Goal: Task Accomplishment & Management: Use online tool/utility

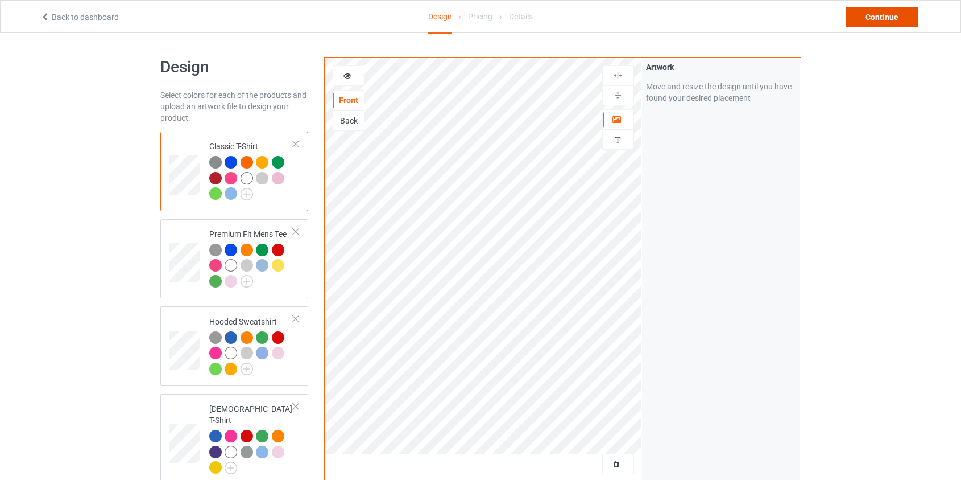
click at [866, 18] on div "Continue" at bounding box center [882, 17] width 73 height 20
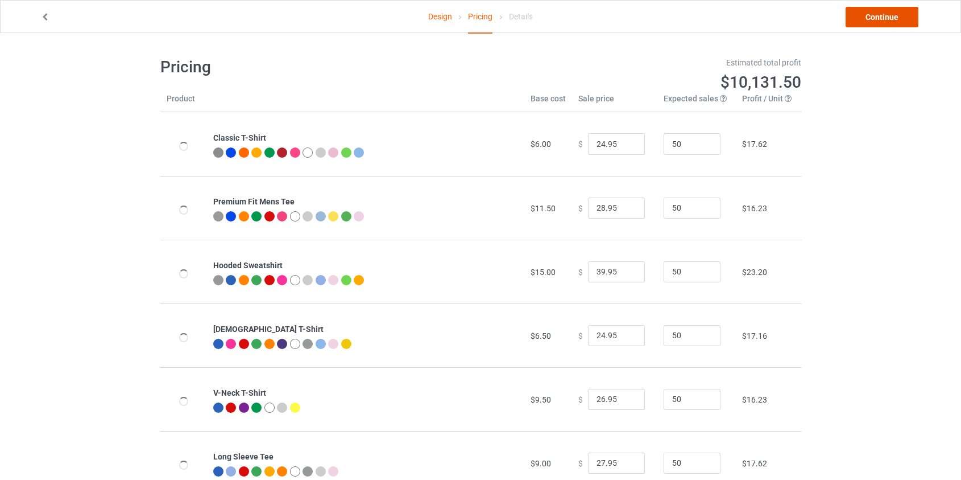
click at [887, 21] on link "Continue" at bounding box center [882, 17] width 73 height 20
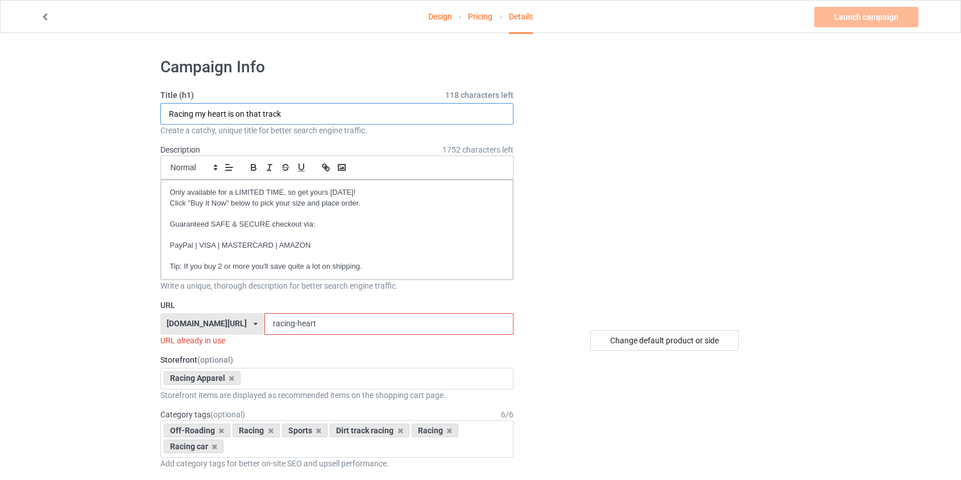
click at [169, 111] on input "Racing my heart is on that track" at bounding box center [337, 114] width 354 height 22
click at [197, 111] on input "Racing my heart is on that track" at bounding box center [337, 114] width 354 height 22
click at [168, 114] on input "Racing my heart is on that track" at bounding box center [337, 114] width 354 height 22
type input "Race Racing My Heart Is On That Track"
drag, startPoint x: 262, startPoint y: 324, endPoint x: 250, endPoint y: 327, distance: 12.2
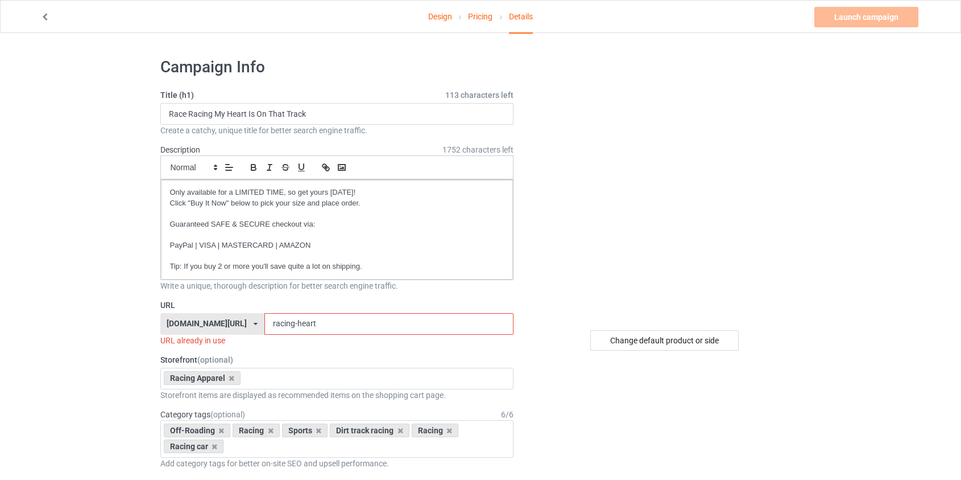
click at [265, 327] on input "racing-heart" at bounding box center [389, 324] width 249 height 22
click at [265, 327] on input "race-heart" at bounding box center [389, 324] width 249 height 22
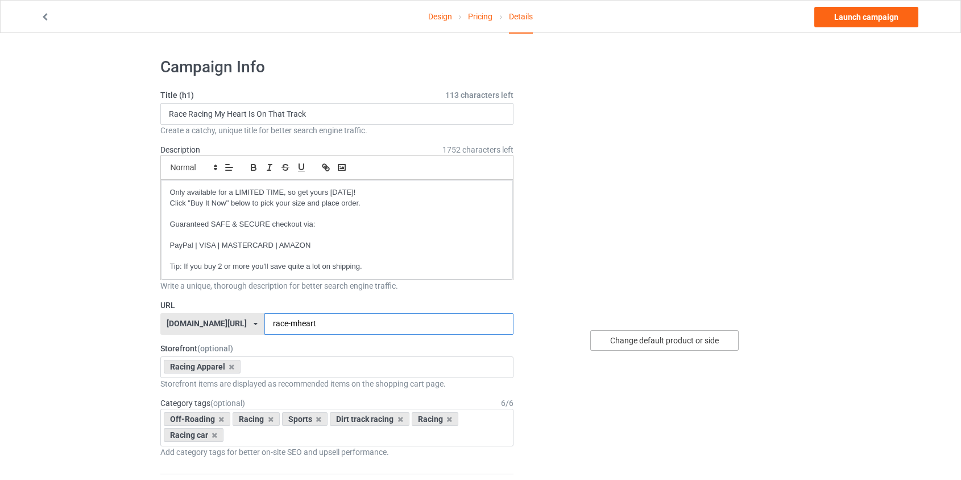
type input "race-mheart"
click at [673, 342] on div "Change default product or side" at bounding box center [664, 340] width 148 height 20
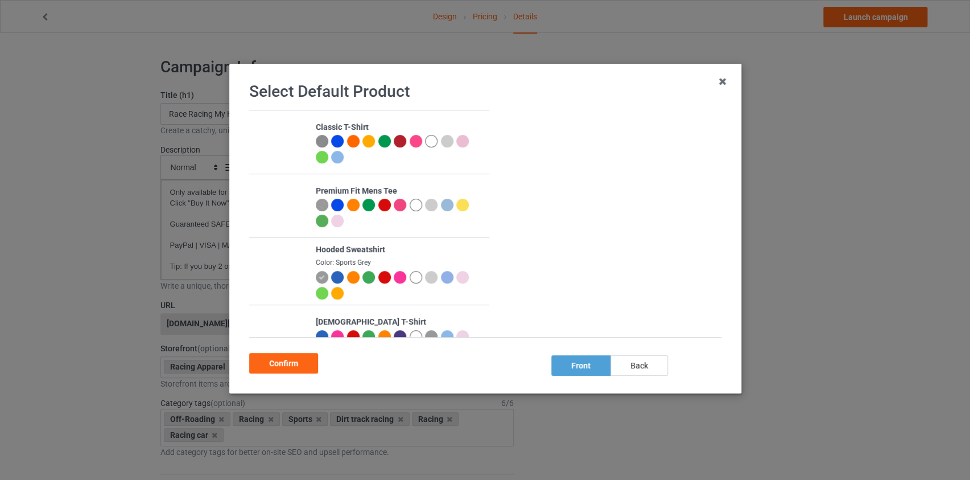
click at [396, 278] on div at bounding box center [400, 277] width 13 height 13
click at [278, 359] on div "Confirm" at bounding box center [283, 363] width 69 height 20
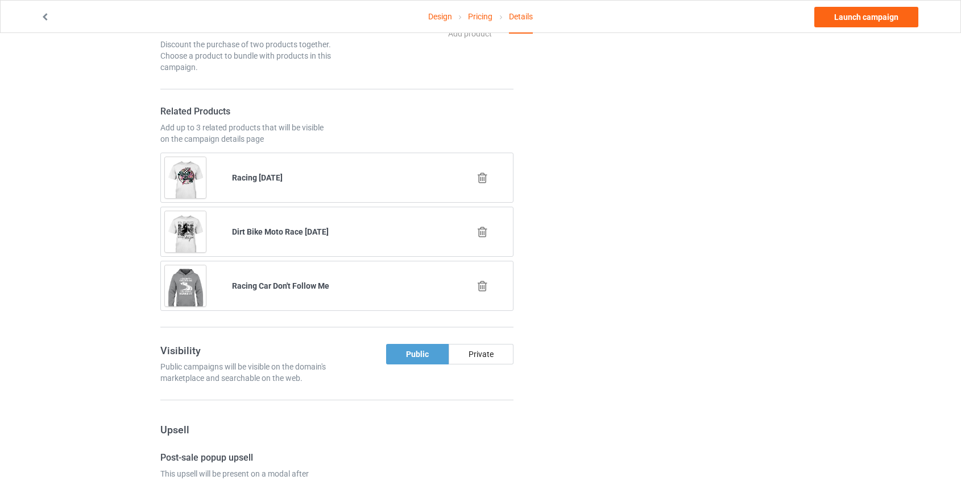
scroll to position [517, 0]
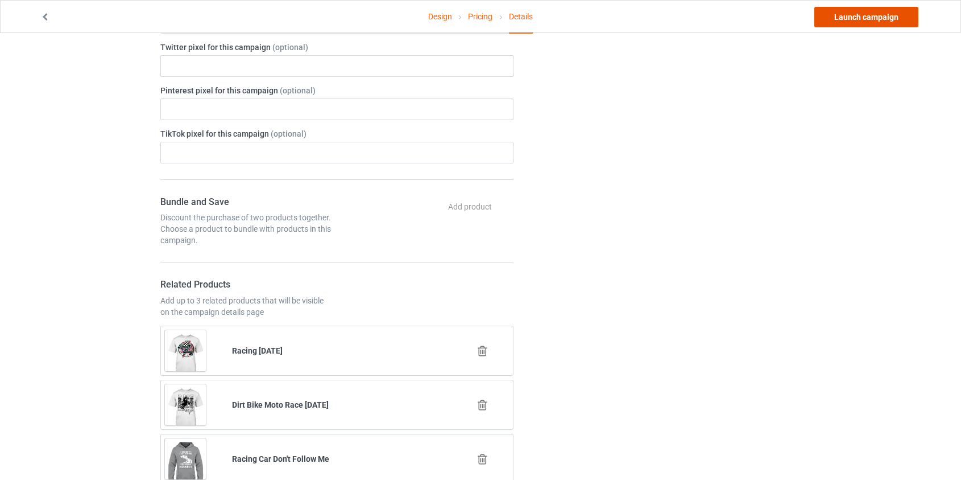
click at [866, 7] on link "Launch campaign" at bounding box center [867, 17] width 104 height 20
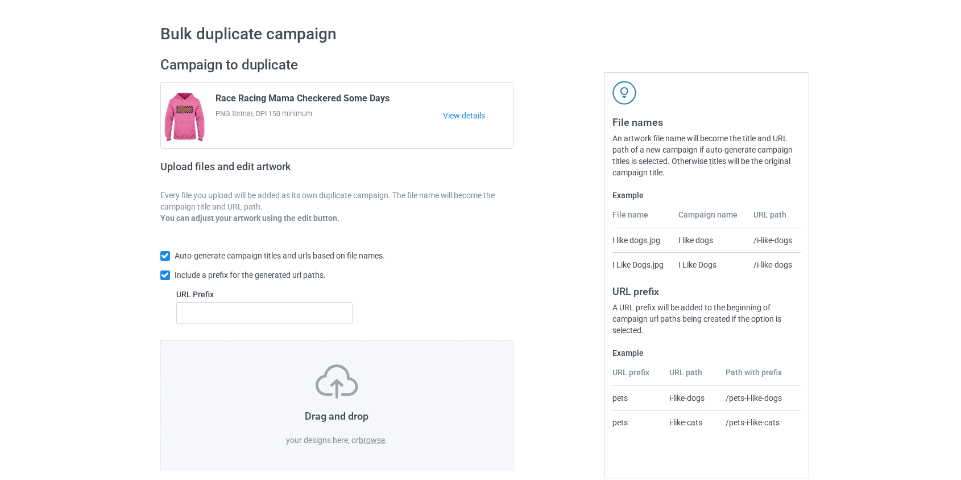
scroll to position [46, 0]
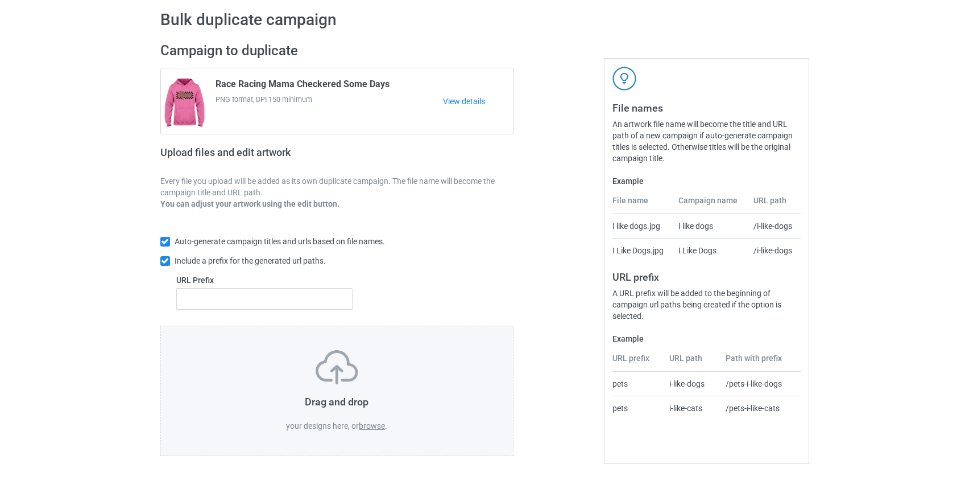
click at [370, 427] on label "browse" at bounding box center [372, 425] width 26 height 9
click at [0, 0] on input "browse" at bounding box center [0, 0] width 0 height 0
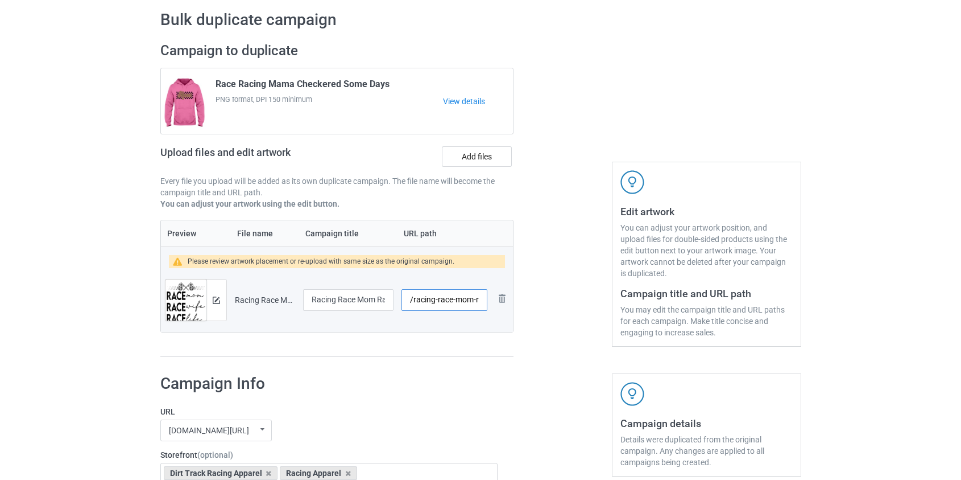
click at [427, 301] on input "/racing-race-mom-race-wife-race-life-black" at bounding box center [444, 300] width 85 height 22
click at [461, 299] on input "/race-mom-race-wife-race-life-black" at bounding box center [444, 300] width 85 height 22
click at [472, 297] on input "/race-mom-wife-race-life-black" at bounding box center [444, 300] width 85 height 22
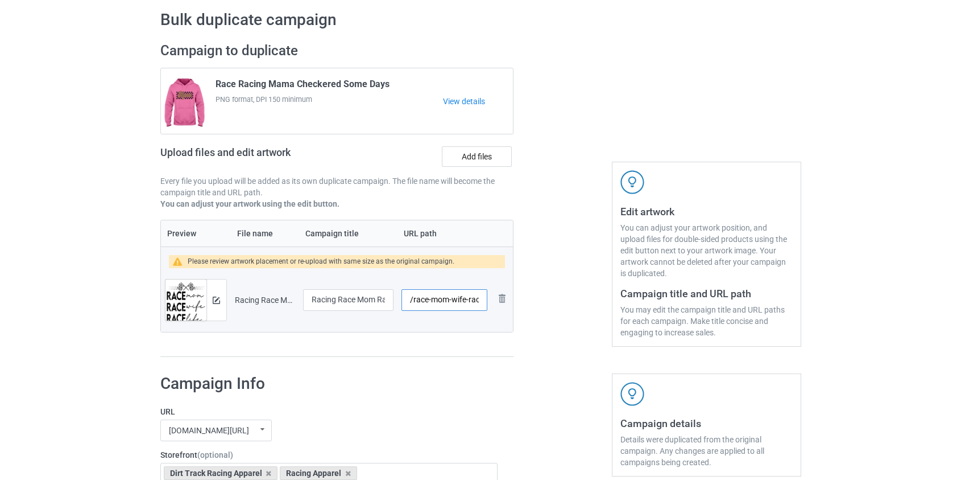
click at [472, 297] on input "/race-mom-wife-race-life-black" at bounding box center [444, 300] width 85 height 22
drag, startPoint x: 436, startPoint y: 297, endPoint x: 452, endPoint y: 296, distance: 15.4
click at [452, 296] on input "/race-mom-wife--life-black" at bounding box center [444, 300] width 85 height 22
drag, startPoint x: 443, startPoint y: 297, endPoint x: 457, endPoint y: 297, distance: 14.2
click at [457, 297] on input "/race-mwife--life-black" at bounding box center [444, 300] width 85 height 22
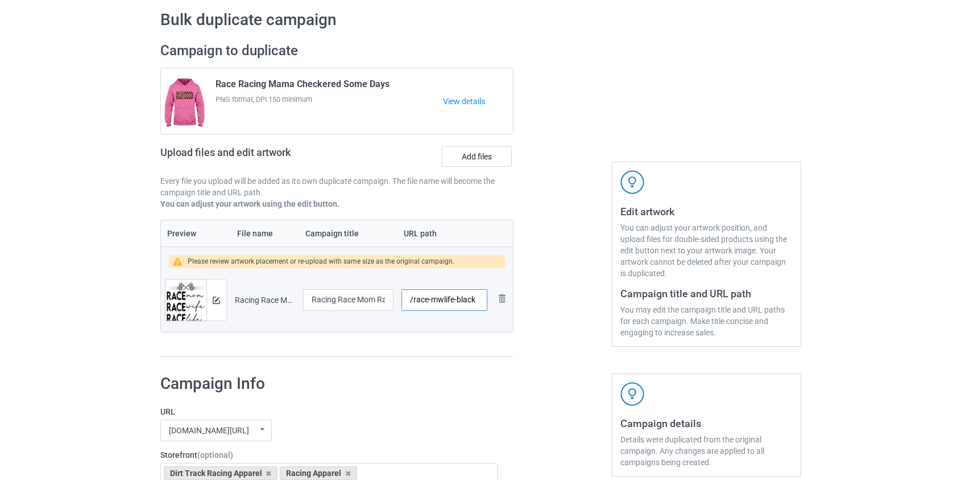
drag, startPoint x: 455, startPoint y: 300, endPoint x: 564, endPoint y: 301, distance: 108.7
click at [564, 301] on div "Campaign to duplicate Race Racing Mama Checkered Some Days PNG format, DPI 150 …" at bounding box center [480, 199] width 657 height 331
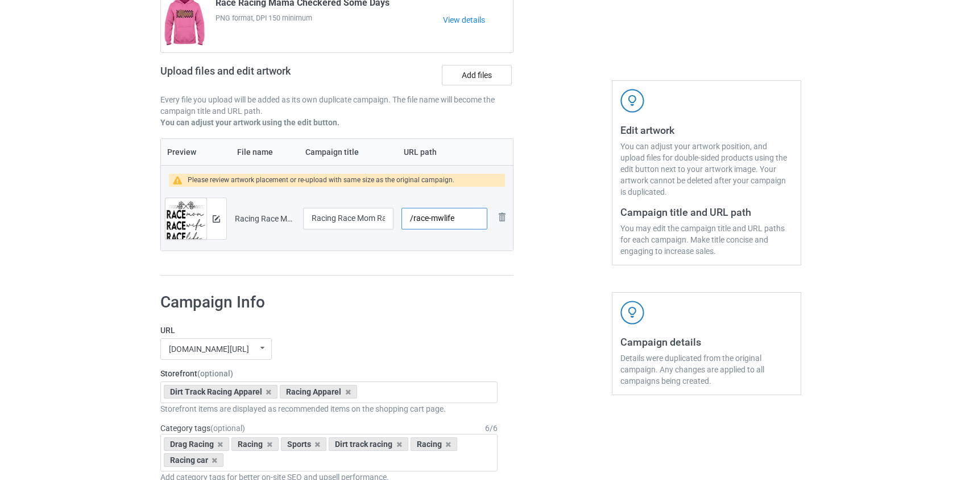
scroll to position [51, 0]
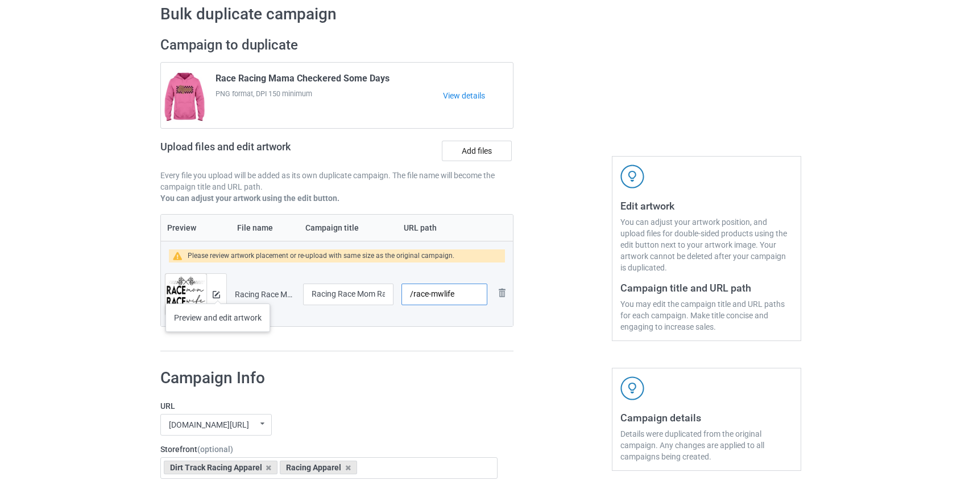
type input "/race-mwlife"
click at [218, 292] on img at bounding box center [216, 294] width 7 height 7
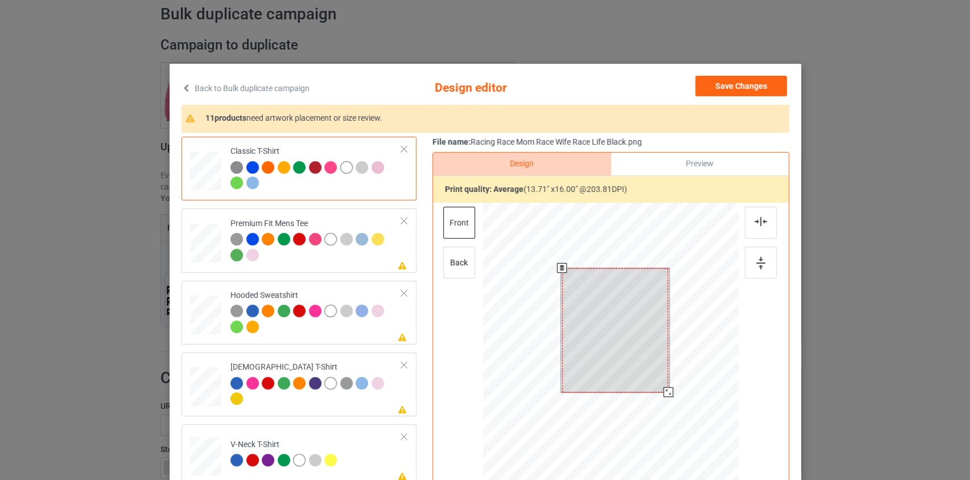
click at [665, 397] on div at bounding box center [610, 363] width 256 height 323
click at [461, 255] on div "back" at bounding box center [459, 262] width 32 height 32
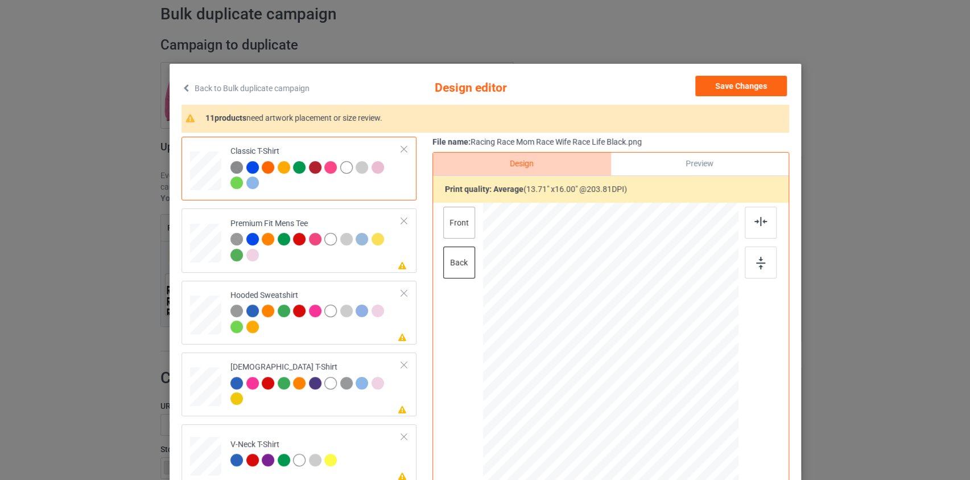
click at [455, 216] on div "front" at bounding box center [459, 222] width 32 height 32
click at [457, 260] on div "back" at bounding box center [459, 262] width 32 height 32
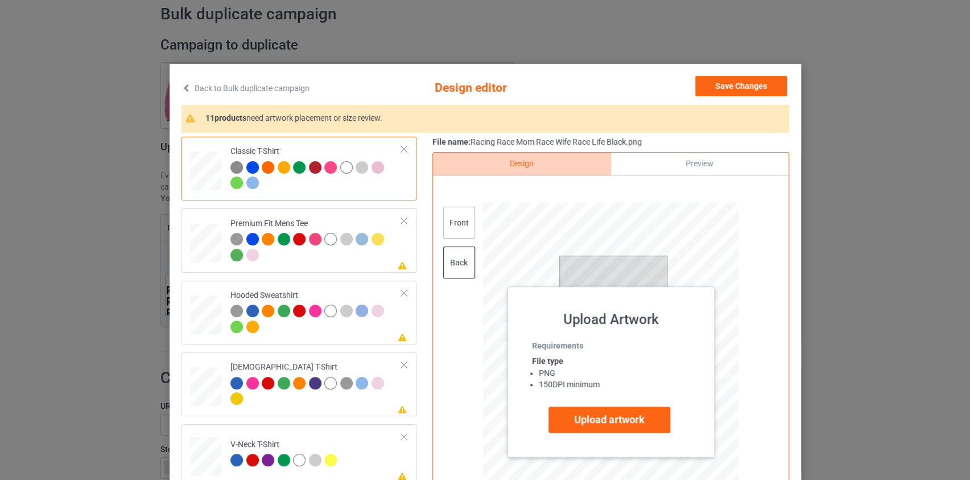
click at [465, 228] on div "front" at bounding box center [459, 222] width 32 height 32
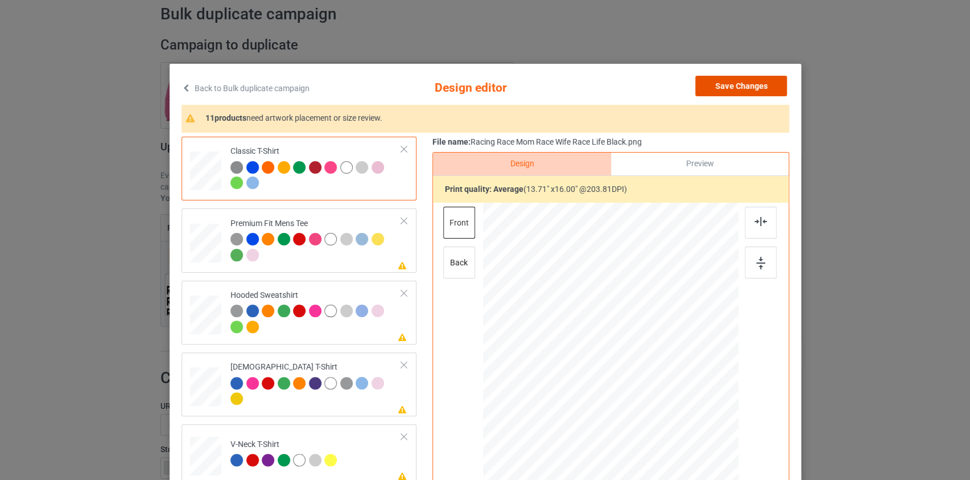
click at [724, 88] on button "Save Changes" at bounding box center [741, 86] width 92 height 20
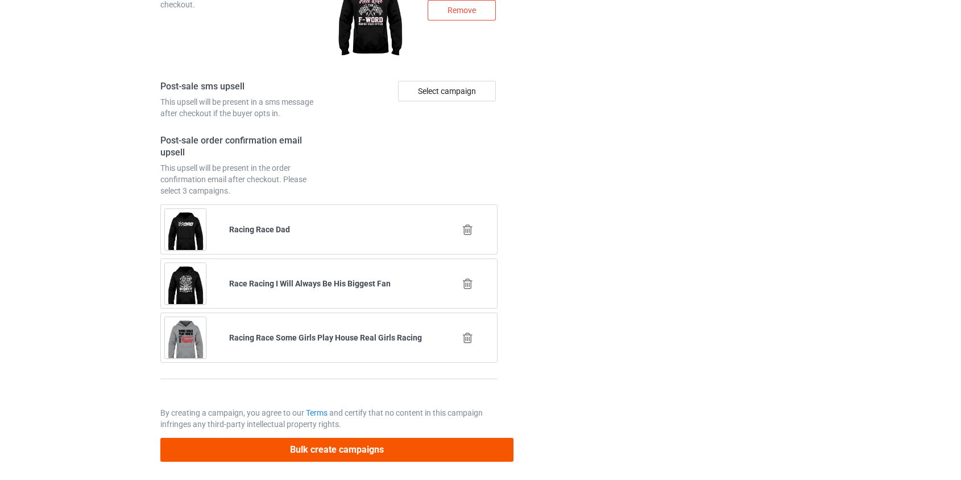
scroll to position [1610, 0]
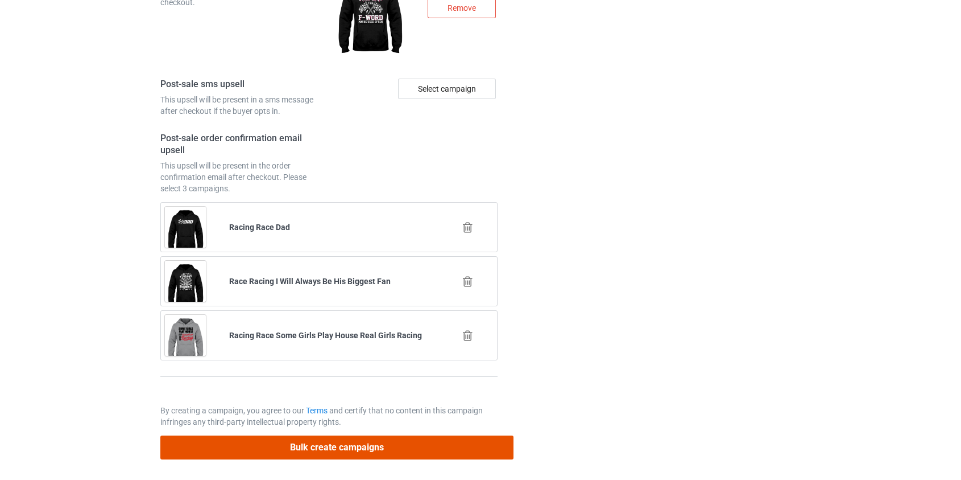
click at [328, 452] on button "Bulk create campaigns" at bounding box center [337, 446] width 354 height 23
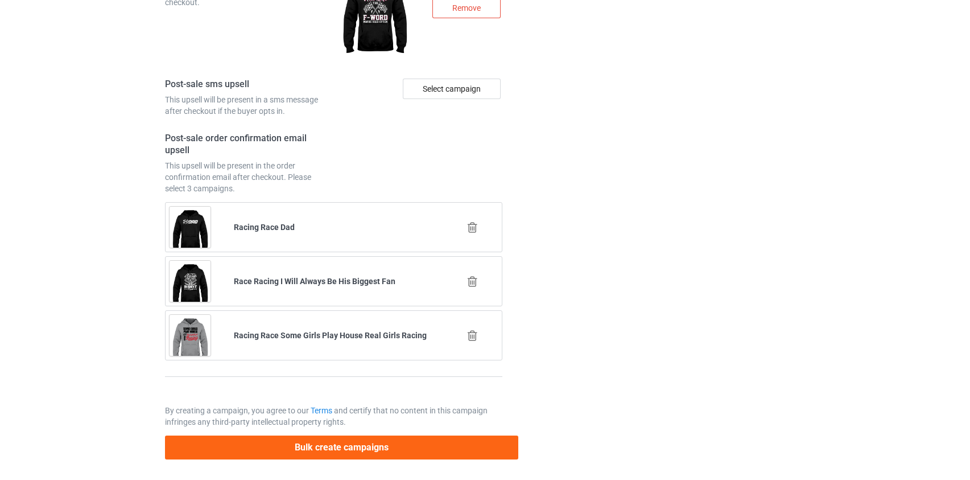
scroll to position [0, 0]
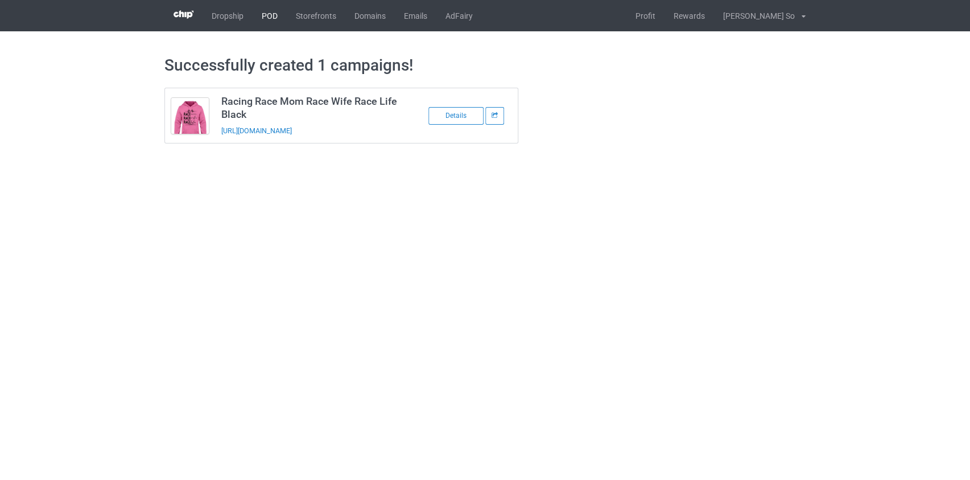
click at [268, 14] on link "POD" at bounding box center [270, 15] width 34 height 31
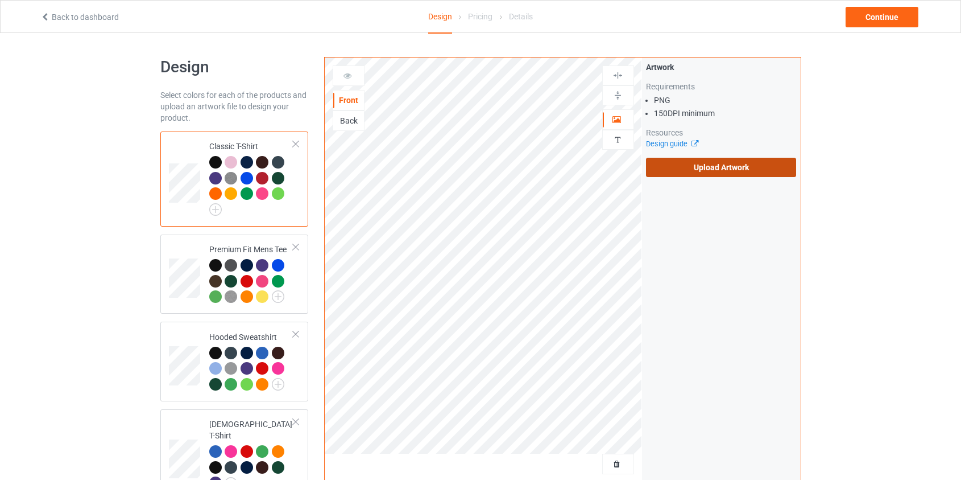
click at [691, 172] on label "Upload Artwork" at bounding box center [721, 167] width 151 height 19
click at [0, 0] on input "Upload Artwork" at bounding box center [0, 0] width 0 height 0
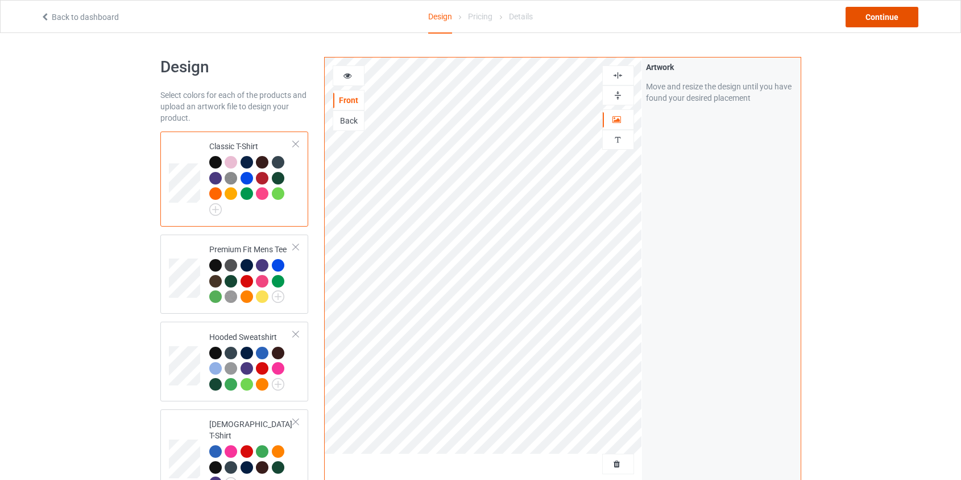
click at [878, 16] on div "Continue" at bounding box center [882, 17] width 73 height 20
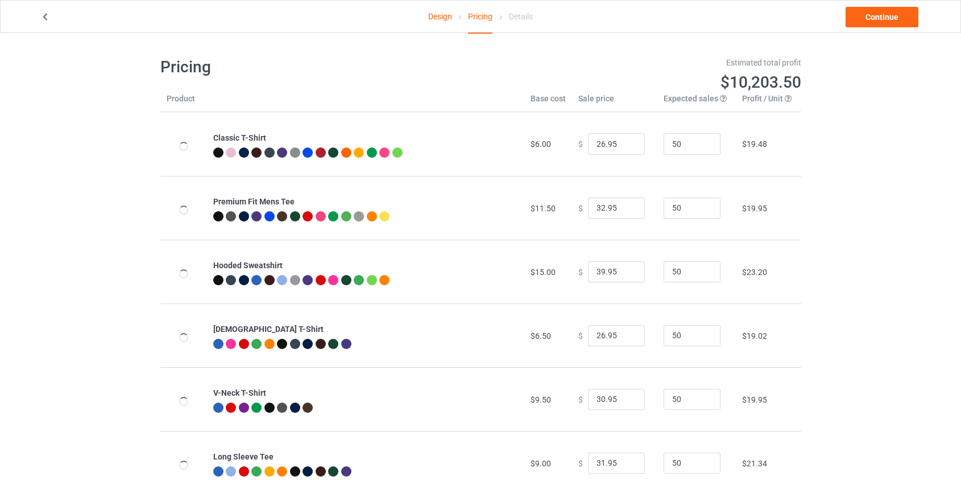
type input "46.95"
type input "39.95"
drag, startPoint x: 598, startPoint y: 271, endPoint x: 580, endPoint y: 271, distance: 18.2
click at [588, 271] on input "46.95" at bounding box center [616, 272] width 57 height 22
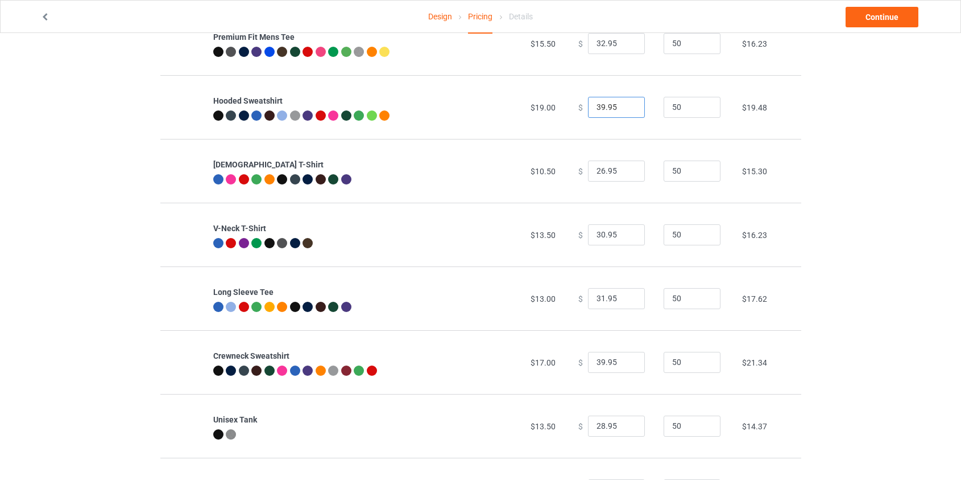
scroll to position [206, 0]
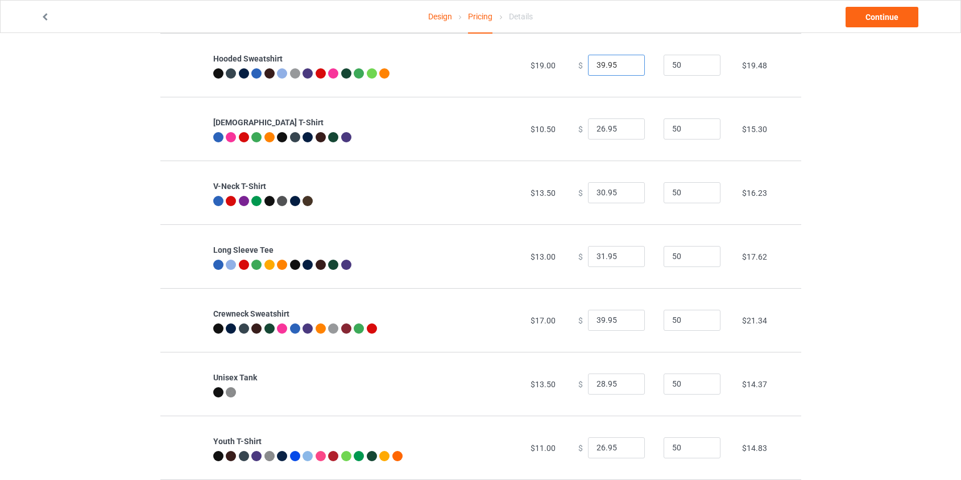
type input "39.95"
click at [594, 321] on input "39.95" at bounding box center [616, 320] width 57 height 22
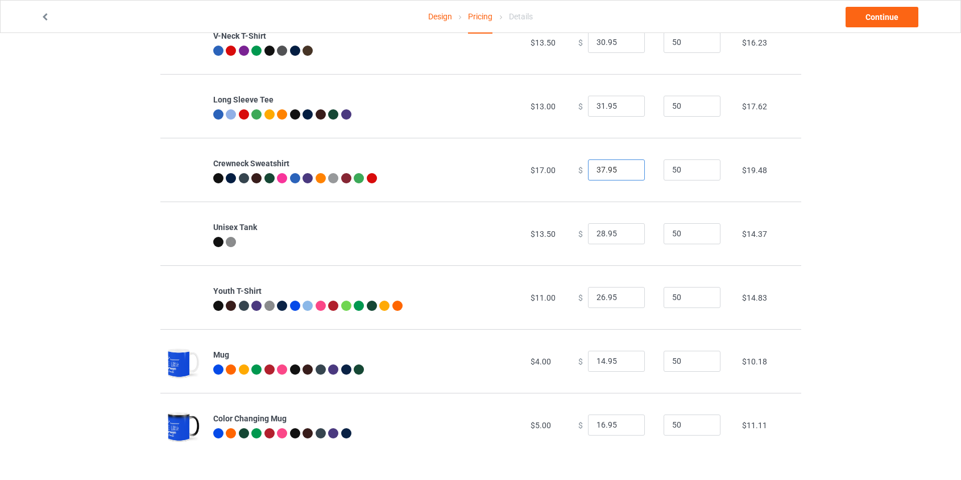
scroll to position [357, 0]
type input "37.95"
click at [904, 10] on link "Continue" at bounding box center [882, 17] width 73 height 20
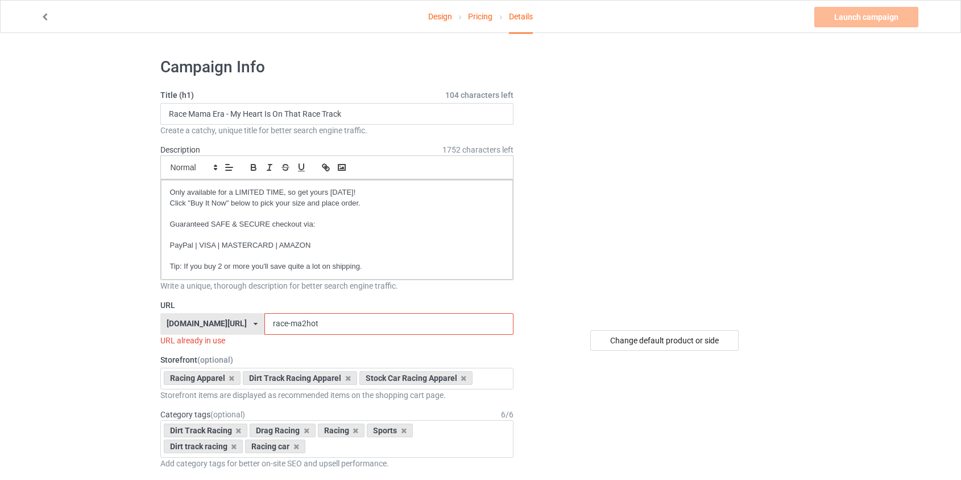
drag, startPoint x: 290, startPoint y: 324, endPoint x: 270, endPoint y: 319, distance: 20.4
click at [270, 319] on input "race-ma2hot" at bounding box center [389, 324] width 249 height 22
click at [272, 321] on input "race-ma2hot" at bounding box center [389, 324] width 249 height 22
drag, startPoint x: 272, startPoint y: 321, endPoint x: 261, endPoint y: 320, distance: 11.5
click at [265, 320] on input "race-ma2hot" at bounding box center [389, 324] width 249 height 22
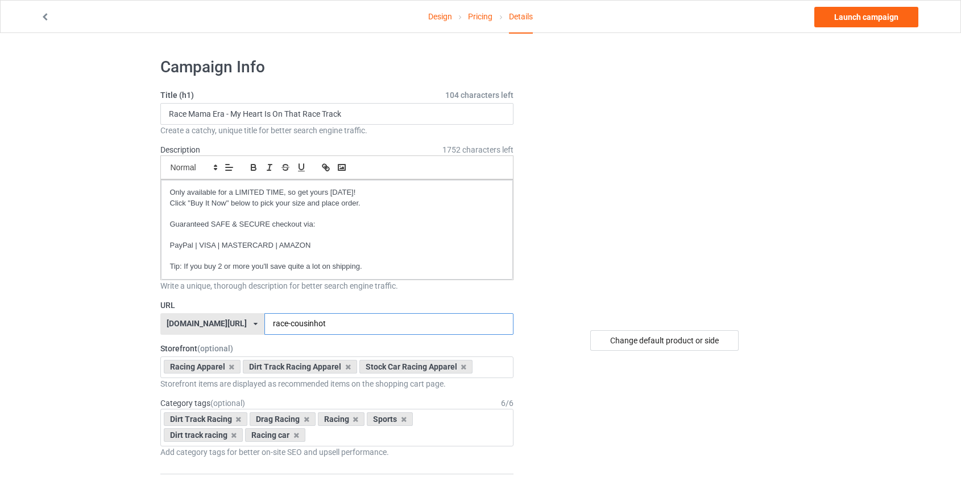
click at [300, 321] on input "race-cousinhot" at bounding box center [389, 324] width 249 height 22
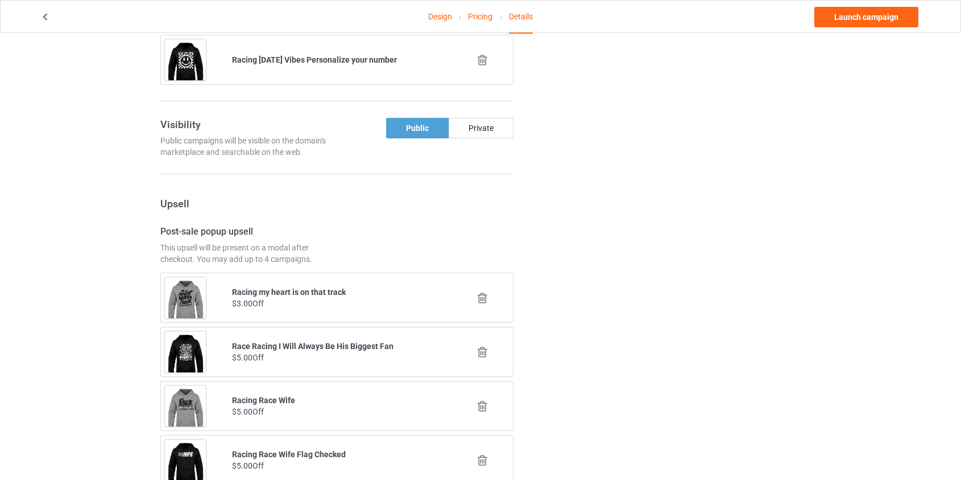
scroll to position [982, 0]
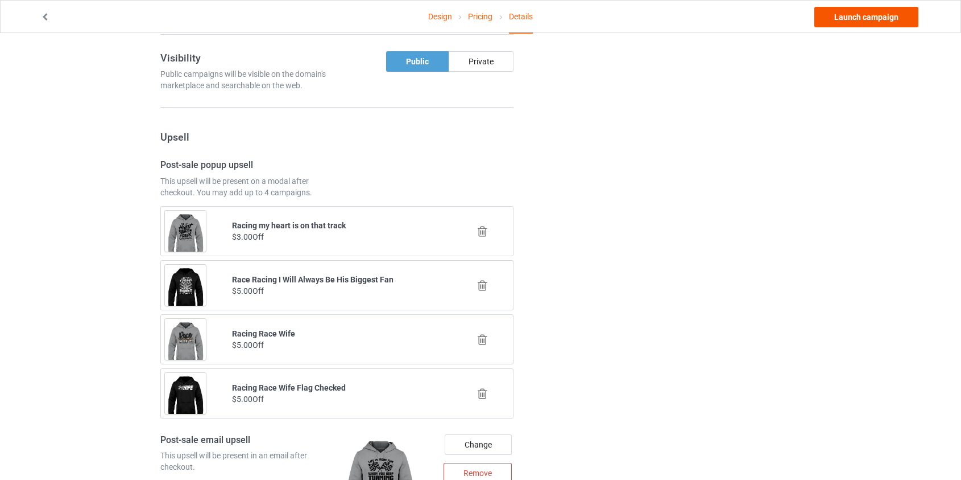
type input "race-cousinera"
click at [858, 13] on link "Launch campaign" at bounding box center [867, 17] width 104 height 20
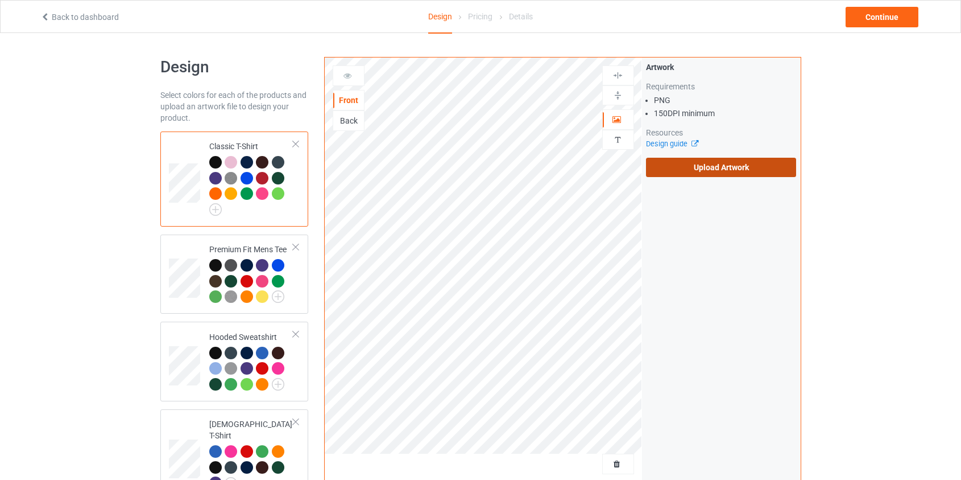
click at [699, 160] on label "Upload Artwork" at bounding box center [721, 167] width 151 height 19
click at [0, 0] on input "Upload Artwork" at bounding box center [0, 0] width 0 height 0
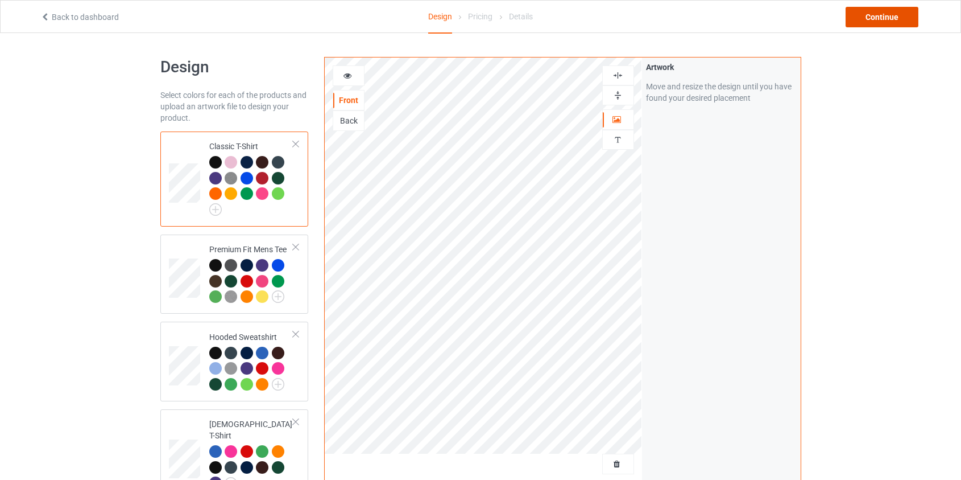
click at [882, 20] on div "Continue" at bounding box center [882, 17] width 73 height 20
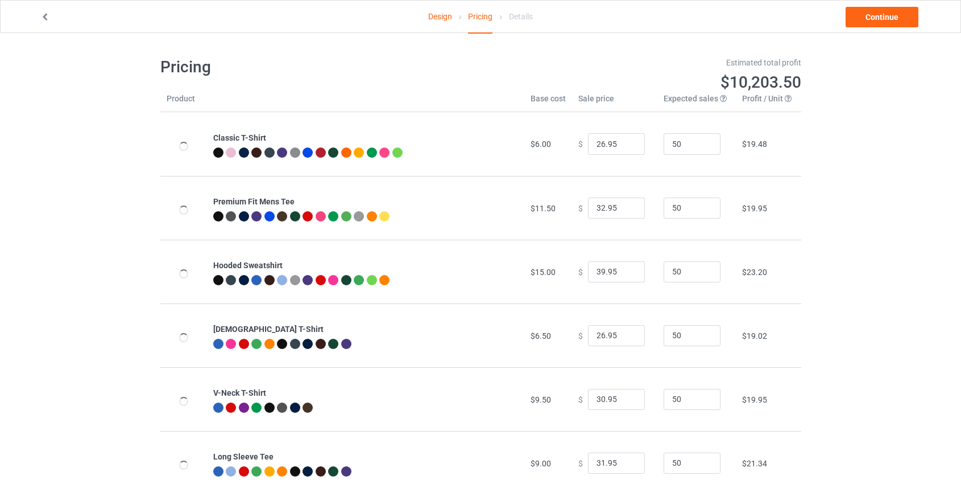
type input "46.95"
type input "39.95"
drag, startPoint x: 598, startPoint y: 271, endPoint x: 557, endPoint y: 270, distance: 41.0
click at [557, 270] on tr "Hooded Sweatshirt $19.00 $ 46.95 50 $25.99" at bounding box center [480, 271] width 641 height 64
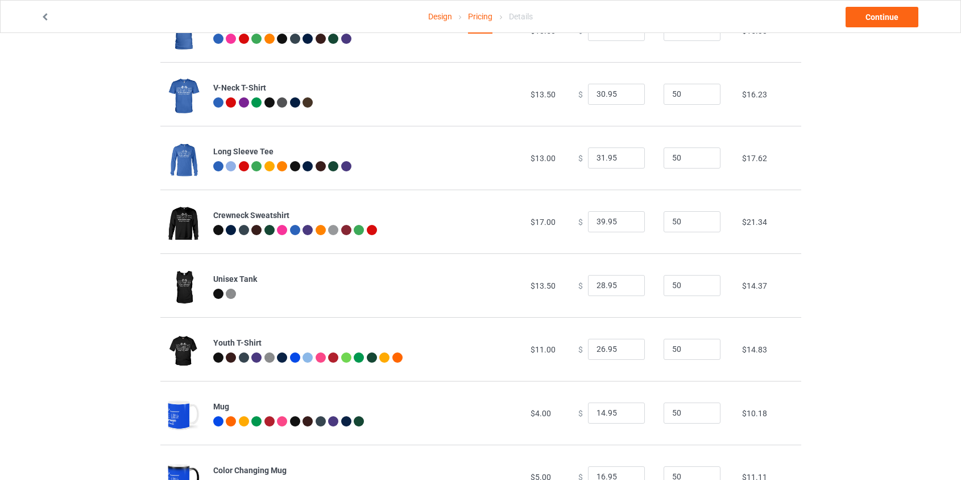
scroll to position [310, 0]
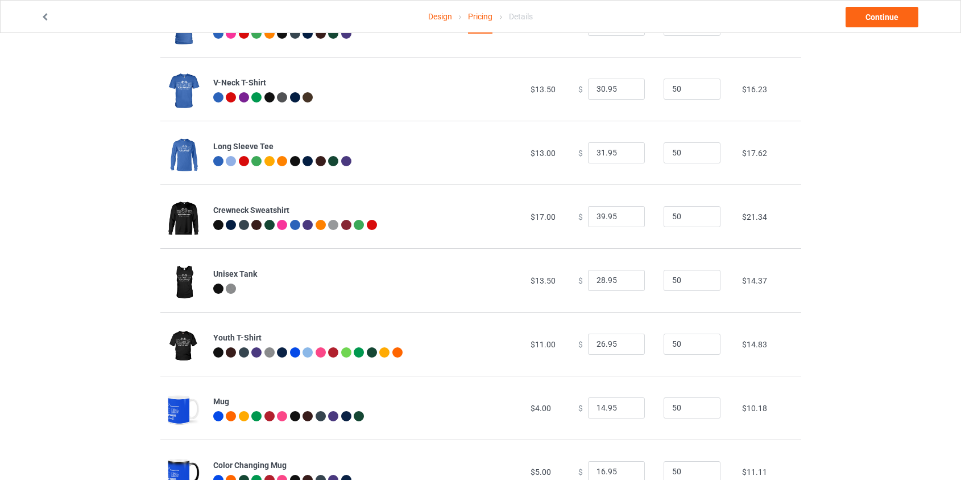
type input "39.95"
click at [595, 221] on input "39.95" at bounding box center [616, 217] width 57 height 22
type input "37.95"
click at [884, 14] on link "Continue" at bounding box center [882, 17] width 73 height 20
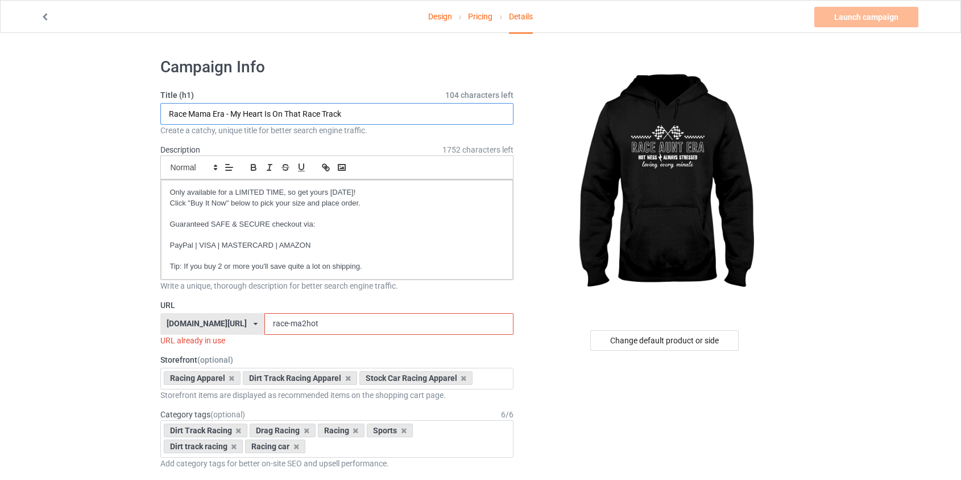
click at [197, 119] on input "Race Mama Era - My Heart Is On That Race Track" at bounding box center [337, 114] width 354 height 22
type input "Race Aunt Era - My Heart Is On That Race Track"
drag, startPoint x: 272, startPoint y: 322, endPoint x: 261, endPoint y: 324, distance: 12.2
click at [265, 324] on input "race-ma2hot" at bounding box center [389, 324] width 249 height 22
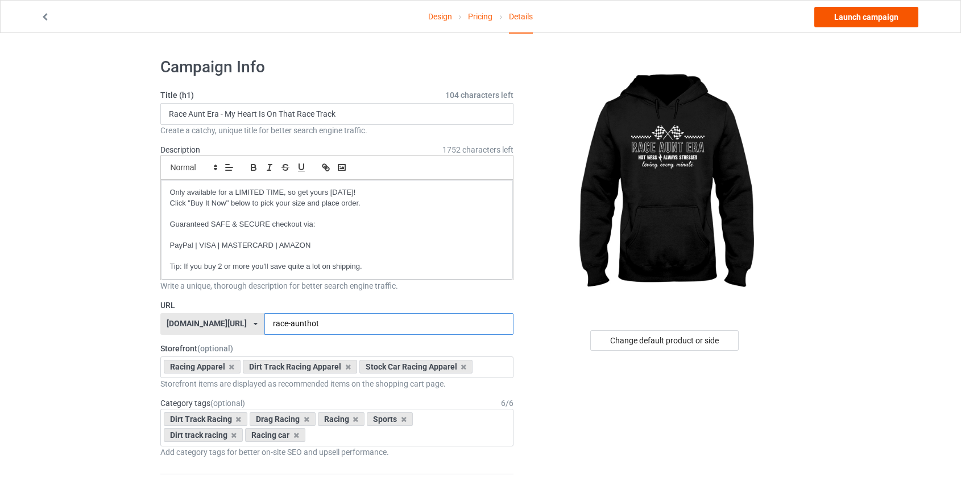
type input "race-aunthot"
click at [853, 14] on link "Launch campaign" at bounding box center [867, 17] width 104 height 20
